Goal: Task Accomplishment & Management: Manage account settings

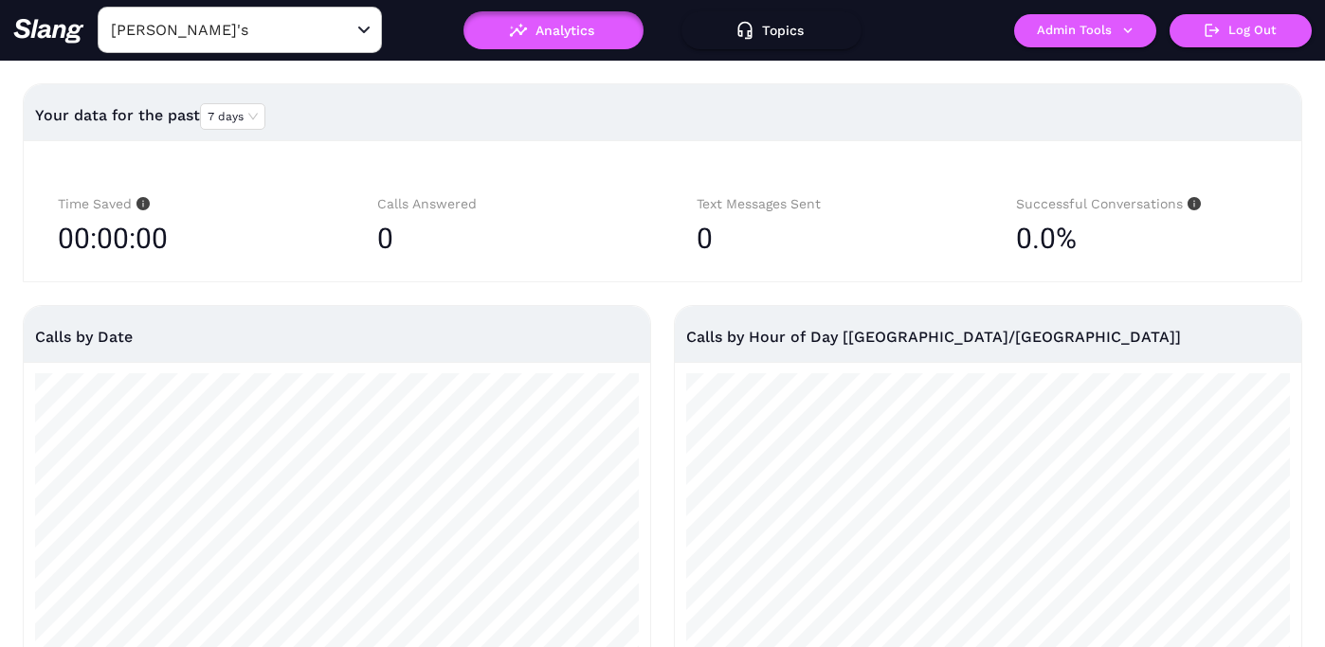
click at [234, 33] on input "[PERSON_NAME]'s" at bounding box center [210, 29] width 208 height 29
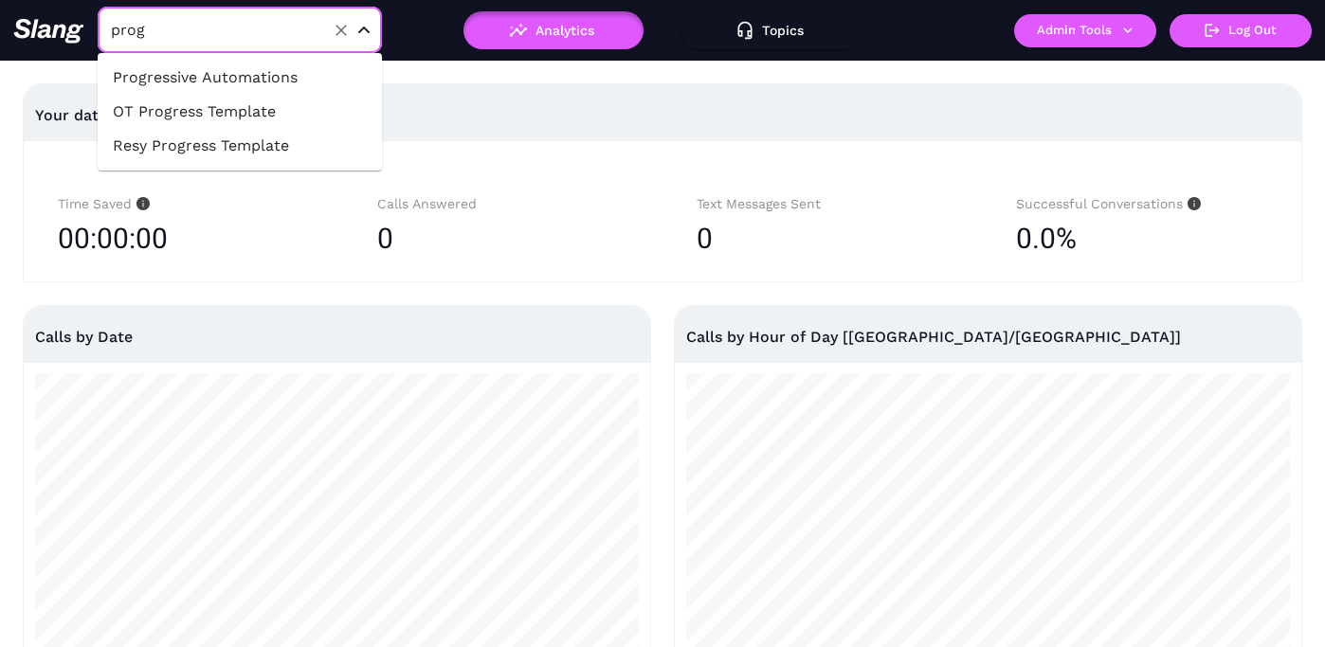
type input "progr"
click at [250, 70] on li "Progressive Automations" at bounding box center [240, 78] width 284 height 34
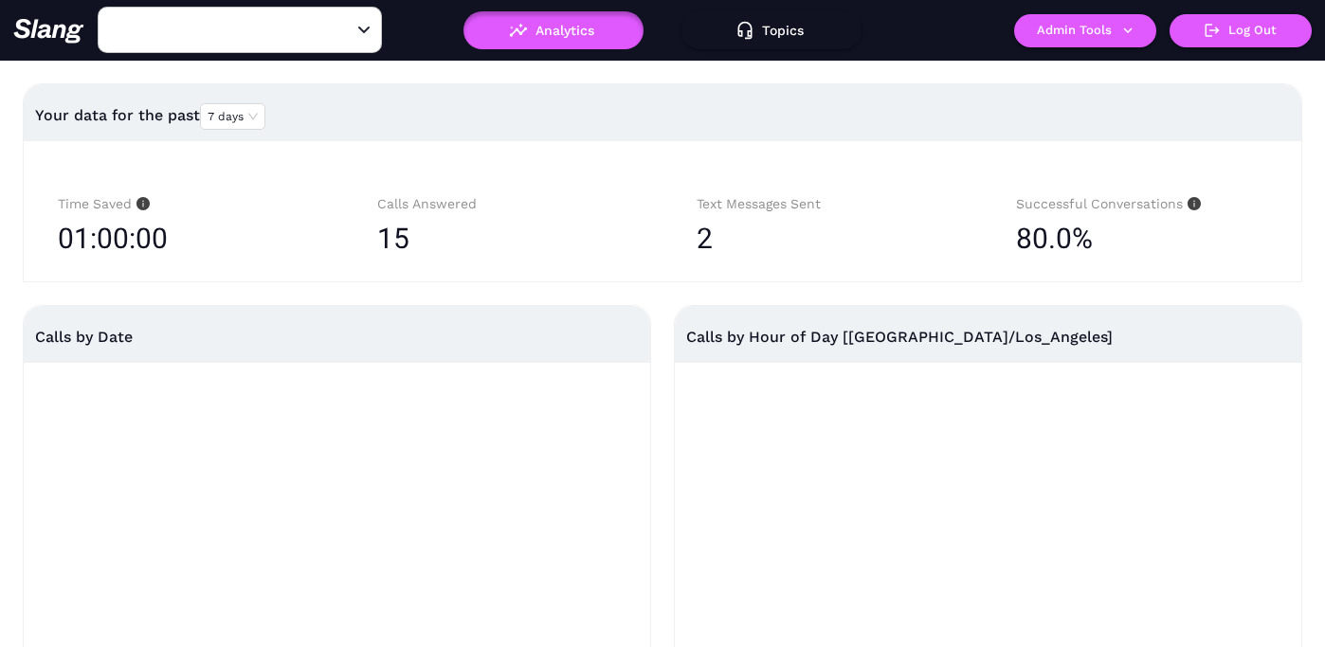
type input "Progressive Automations"
click at [1090, 27] on button "Admin Tools" at bounding box center [1085, 30] width 142 height 33
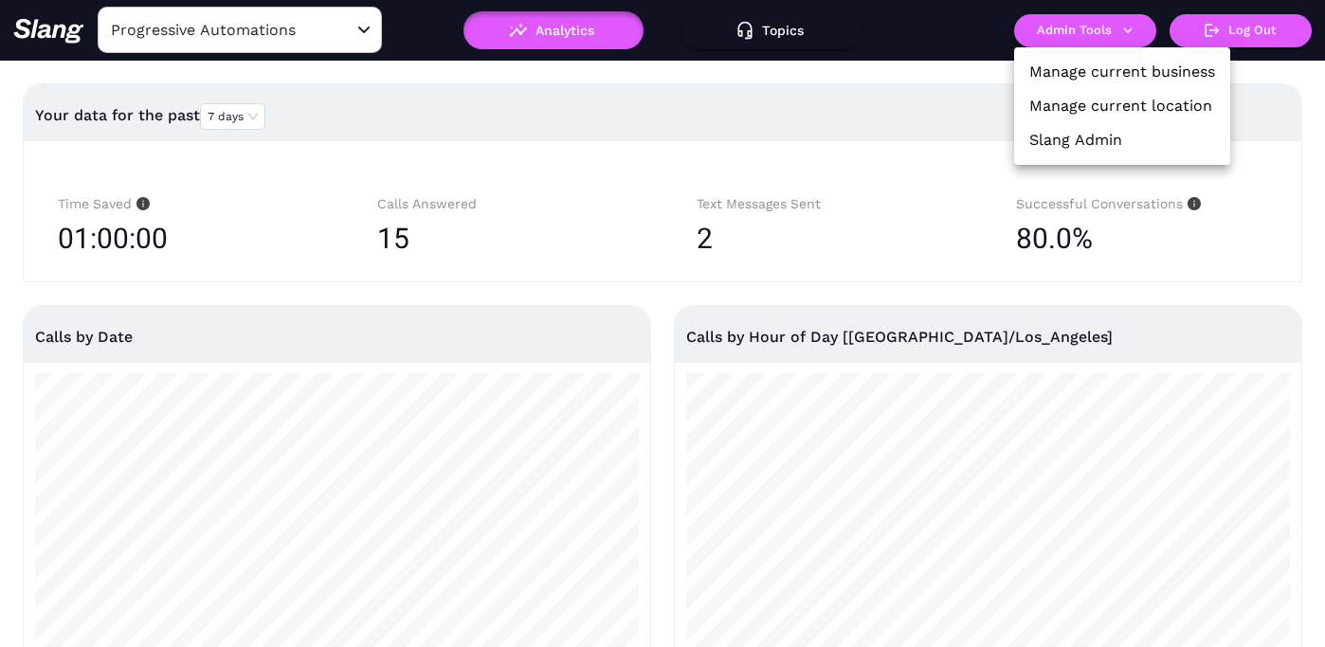
click at [1072, 103] on link "Manage current location" at bounding box center [1120, 106] width 183 height 23
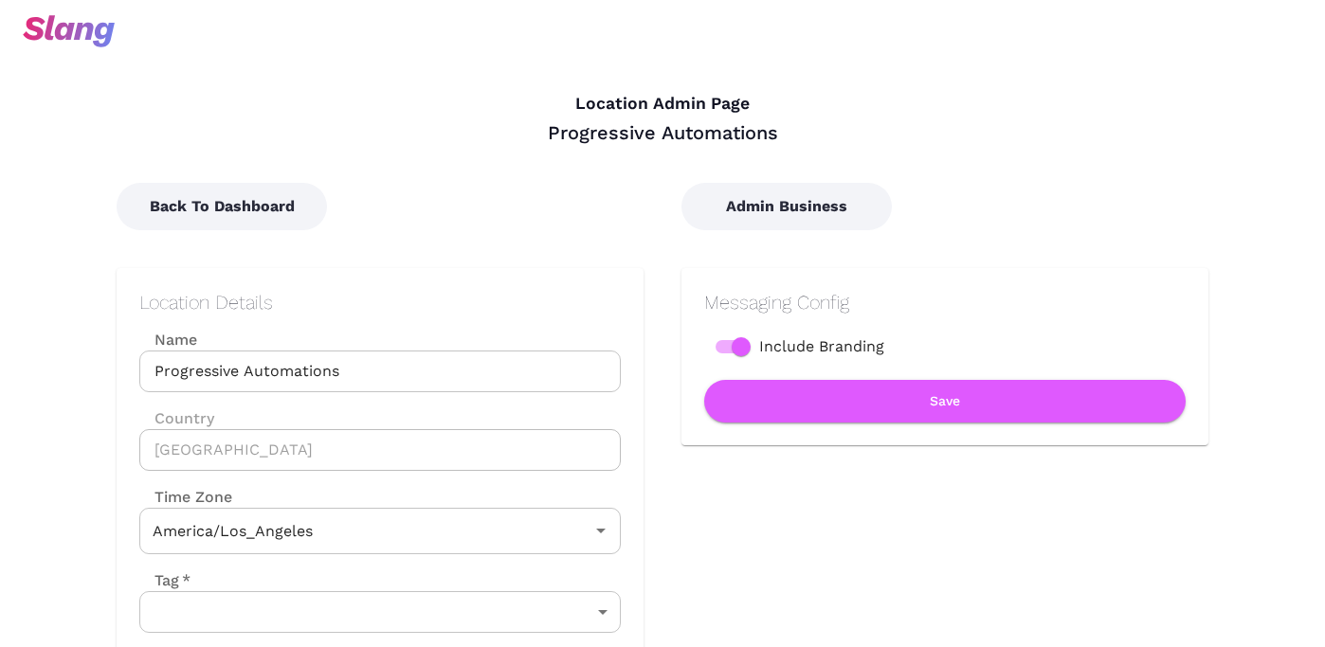
type input "Pacific Time"
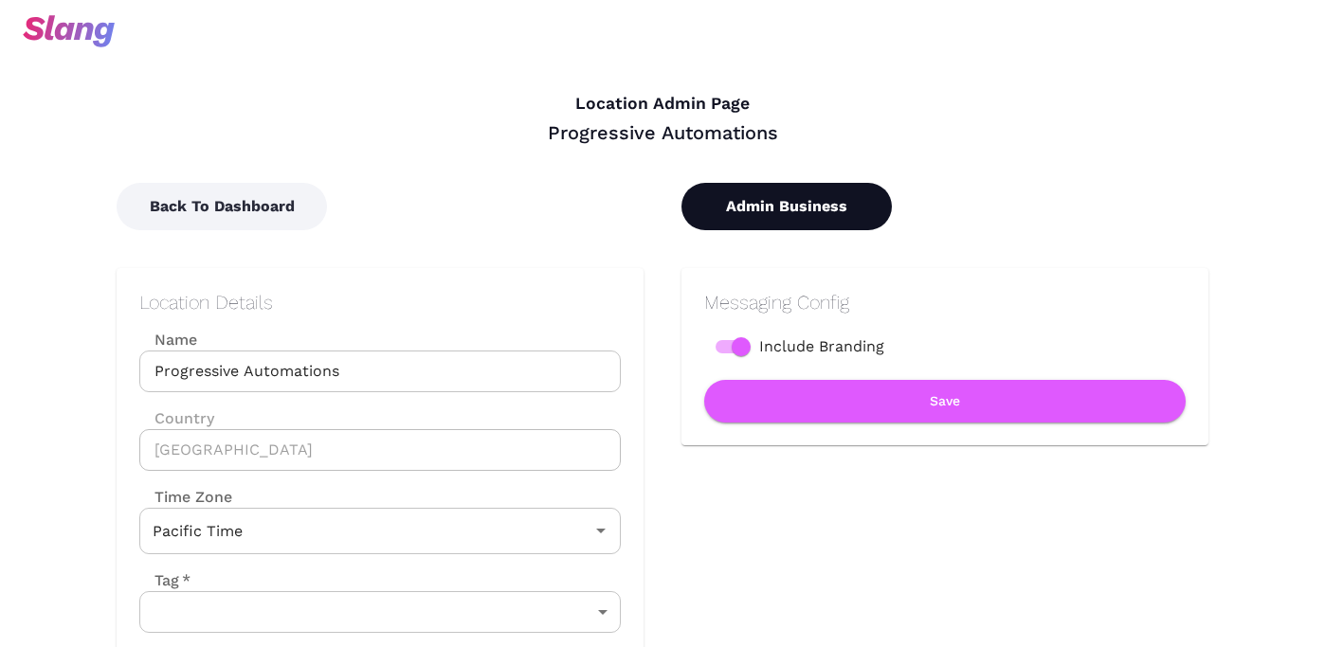
click at [785, 196] on button "Admin Business" at bounding box center [786, 206] width 210 height 47
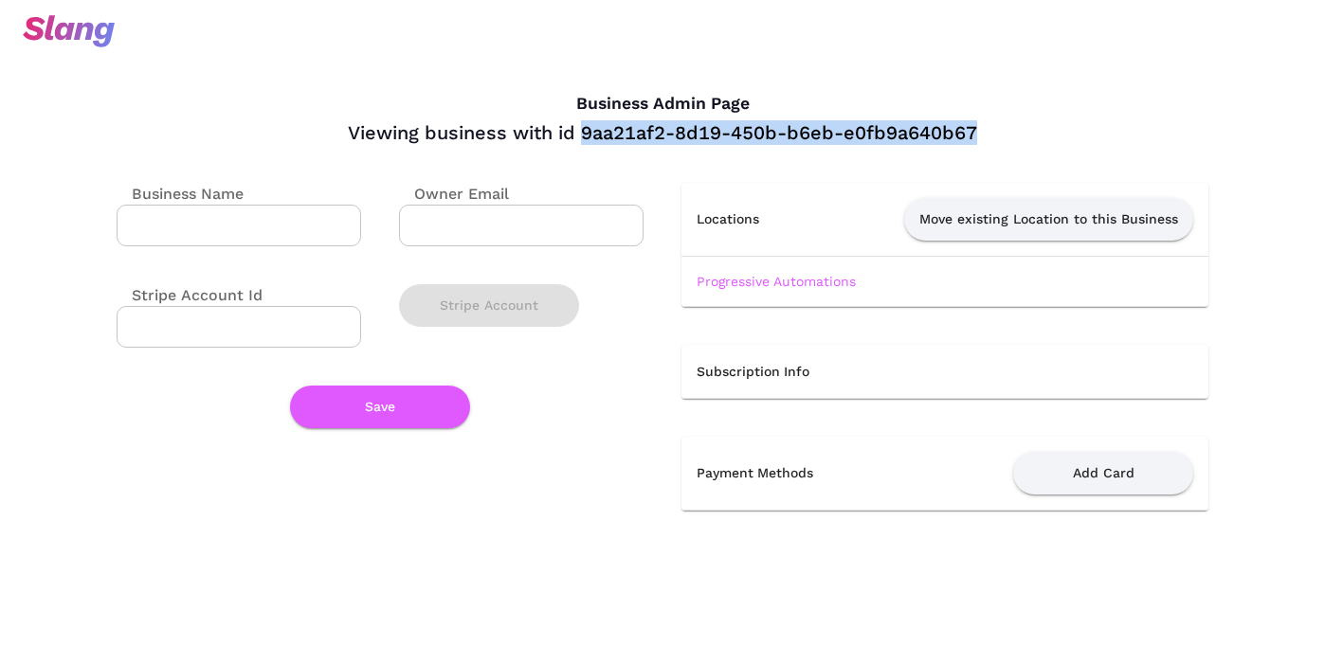
drag, startPoint x: 581, startPoint y: 132, endPoint x: 983, endPoint y: 127, distance: 401.8
click at [983, 127] on div "Viewing business with id 9aa21af2-8d19-450b-b6eb-e0fb9a640b67" at bounding box center [663, 132] width 1092 height 25
copy div "9aa21af2-8d19-450b-b6eb-e0fb9a640b67"
click at [792, 281] on link "Progressive Automations" at bounding box center [775, 281] width 159 height 15
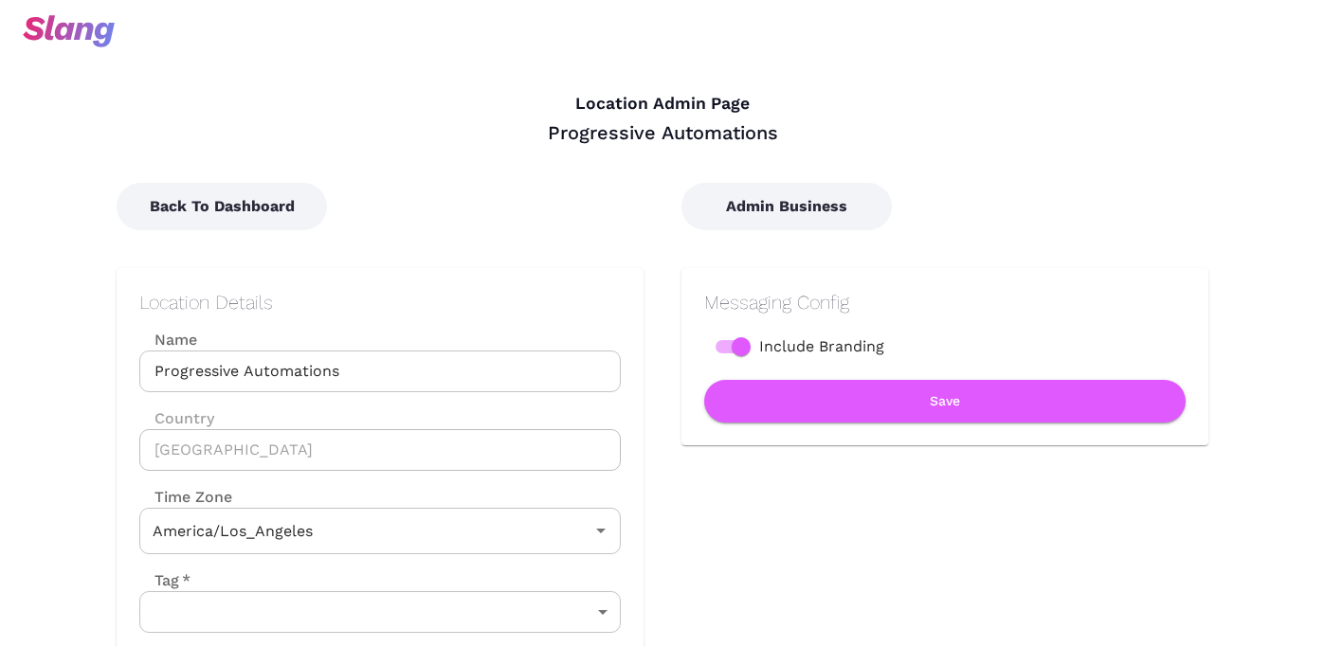
type input "Pacific Time"
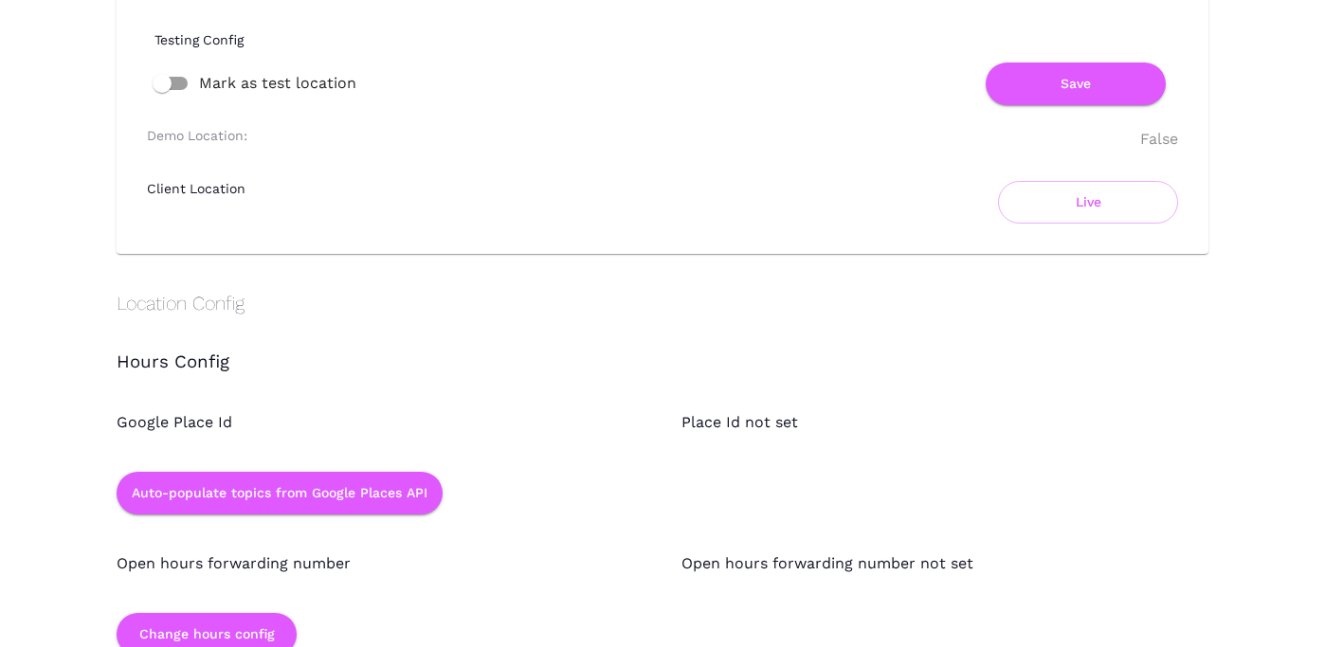
scroll to position [1359, 0]
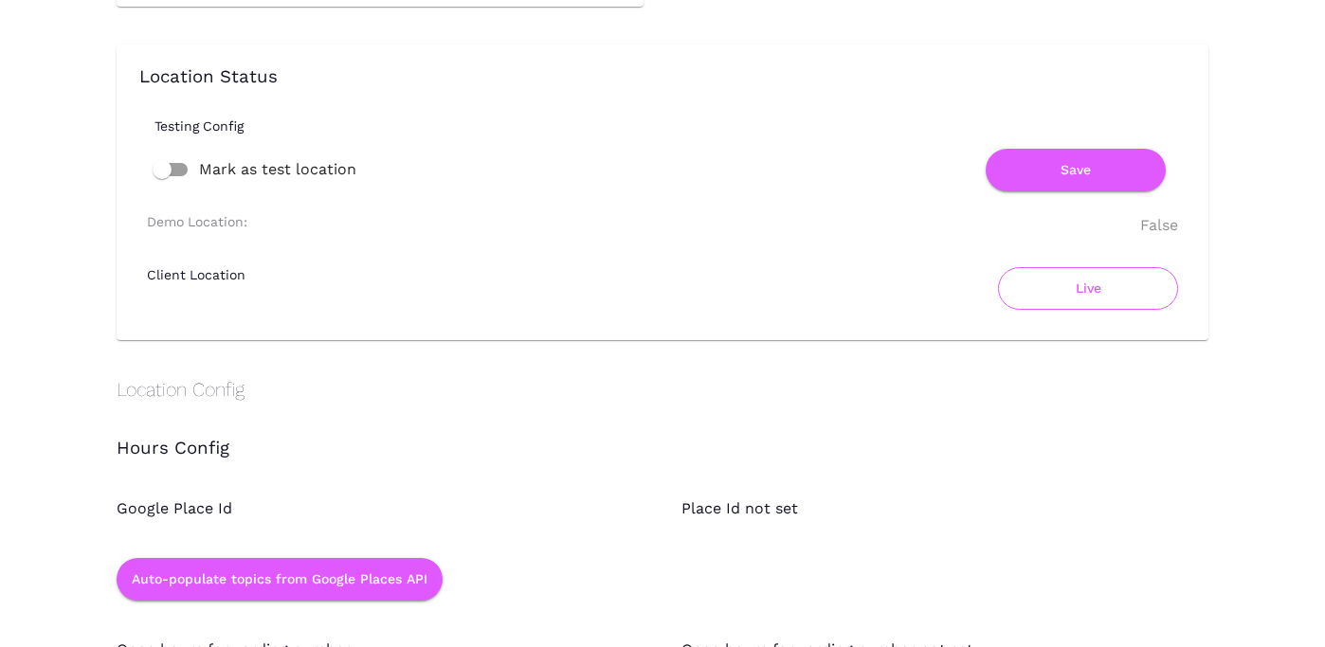
click at [1058, 294] on button "Live" at bounding box center [1088, 288] width 180 height 43
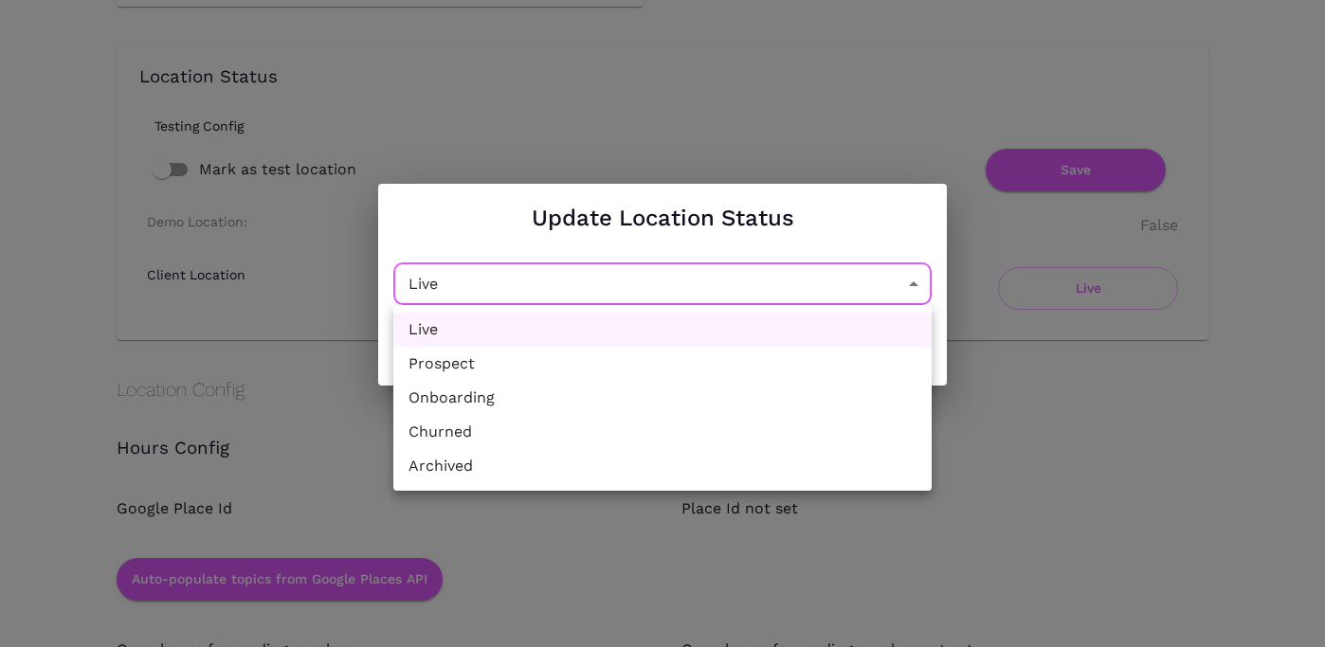
click at [534, 425] on li "Churned" at bounding box center [662, 432] width 538 height 34
type input "Churned"
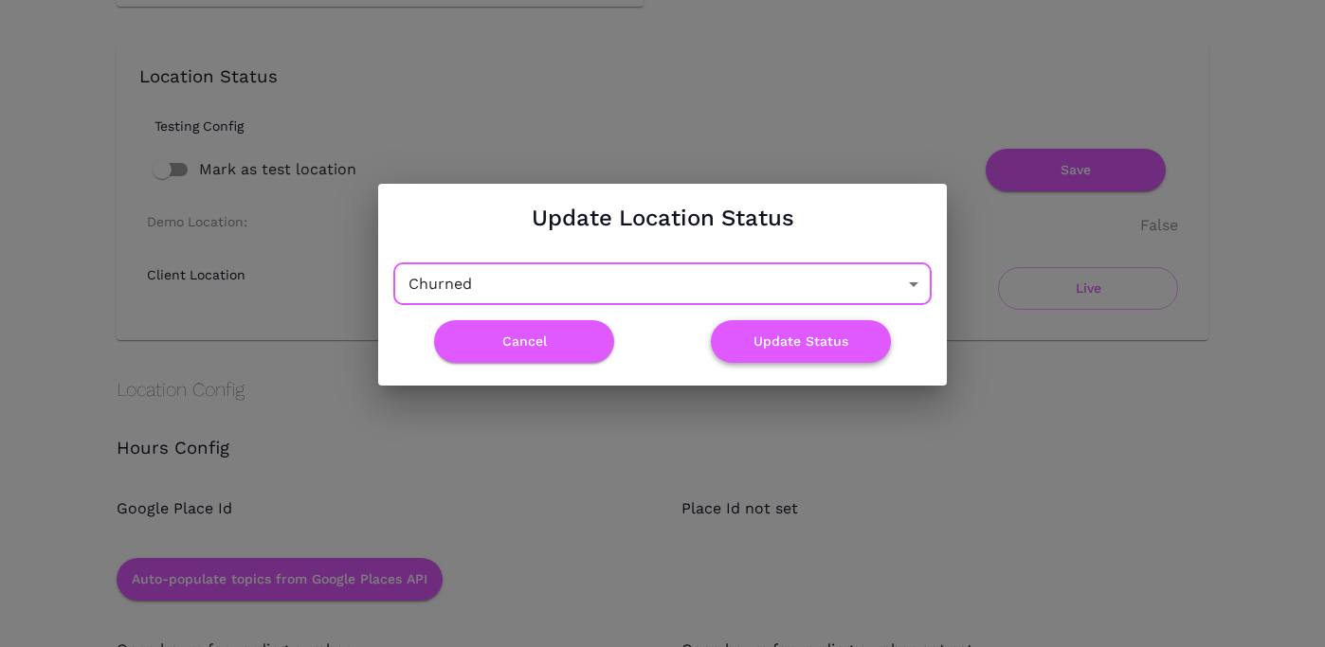
click at [805, 339] on button "Update Status" at bounding box center [801, 341] width 180 height 43
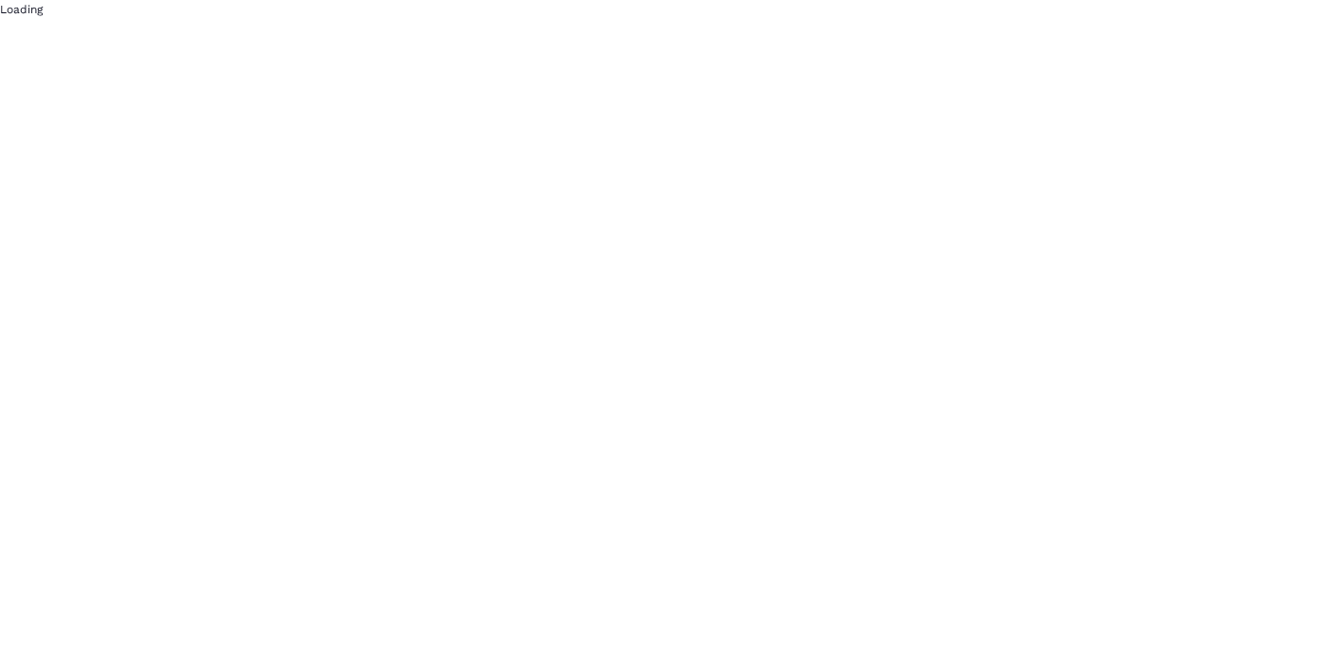
scroll to position [0, 0]
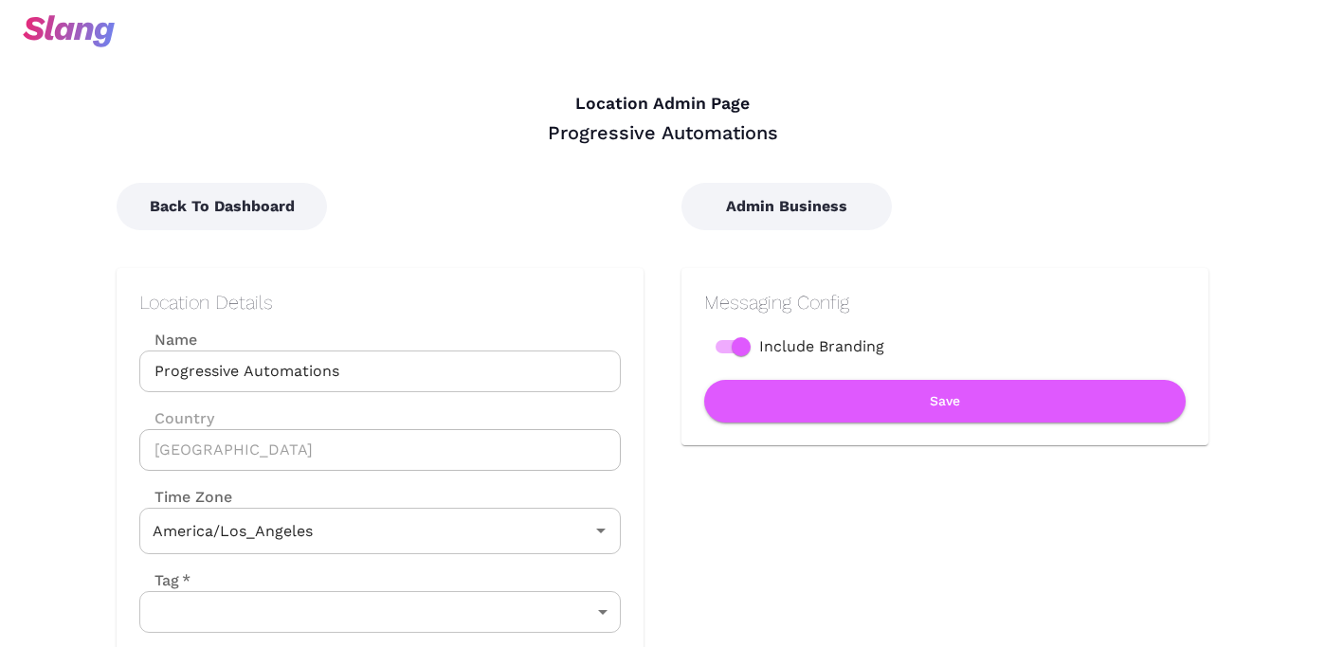
type input "Pacific Time"
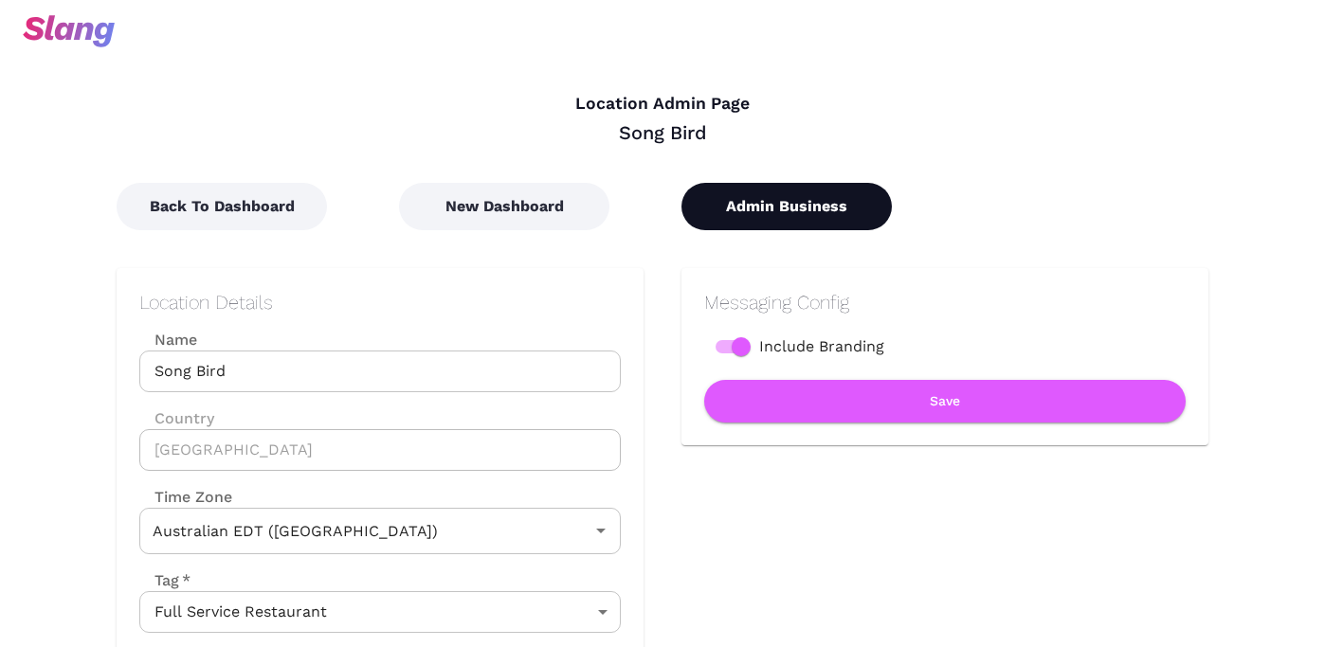
click at [769, 196] on button "Admin Business" at bounding box center [786, 206] width 210 height 47
